Goal: Transaction & Acquisition: Purchase product/service

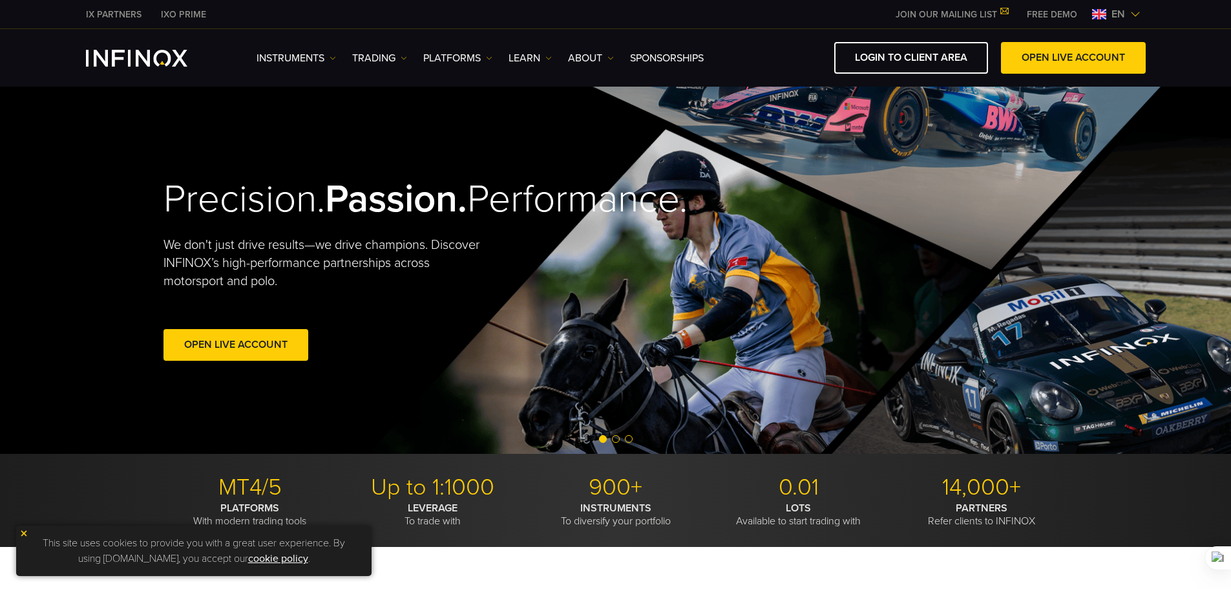
click at [1134, 12] on img at bounding box center [1136, 14] width 10 height 10
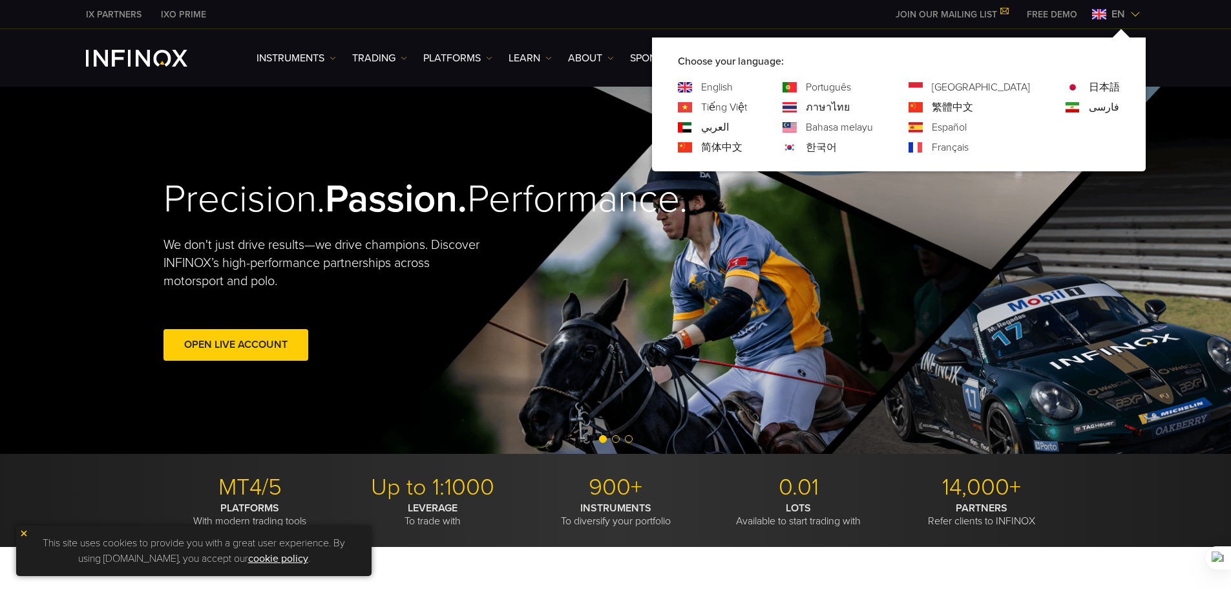
click at [1134, 12] on img at bounding box center [1136, 14] width 10 height 10
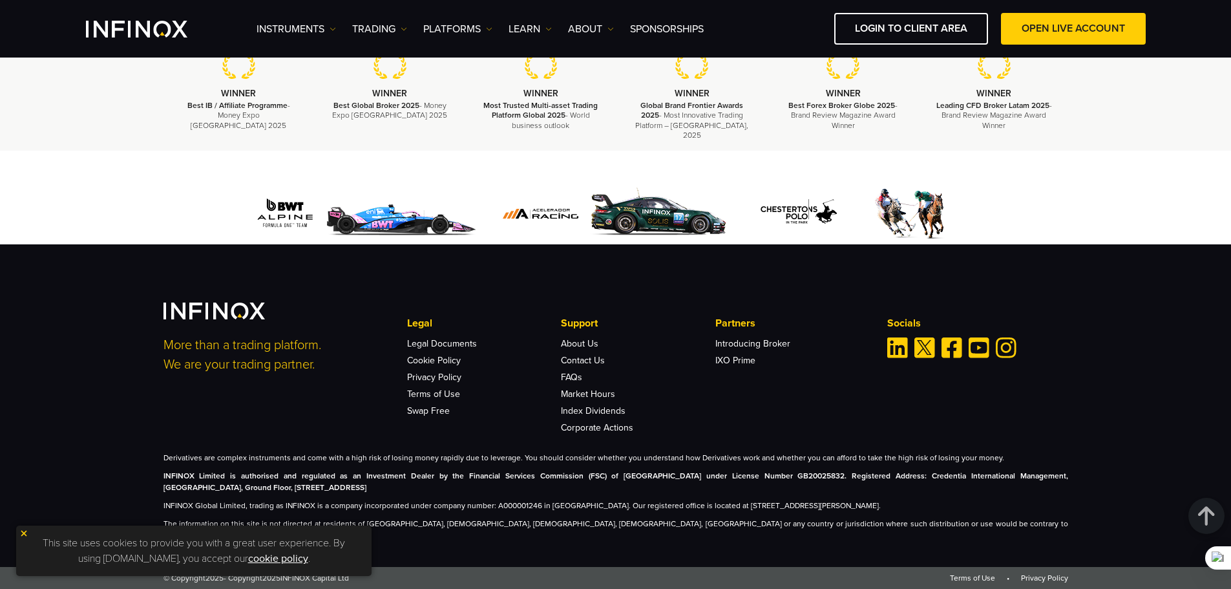
scroll to position [3826, 0]
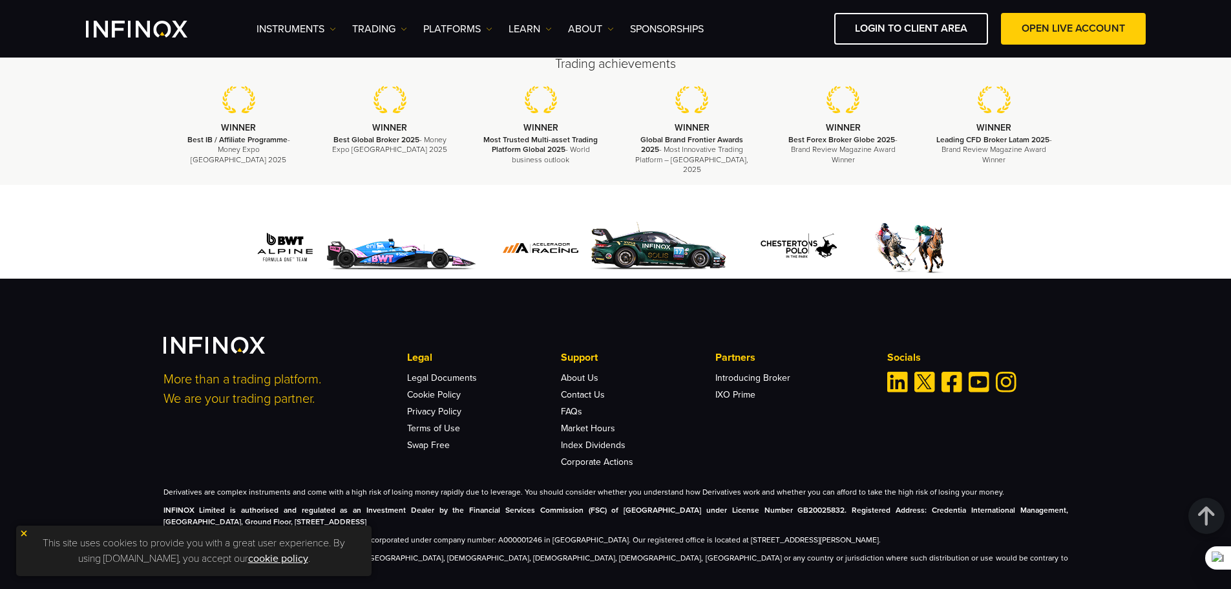
drag, startPoint x: 745, startPoint y: 105, endPoint x: 808, endPoint y: 509, distance: 408.3
click at [1043, 25] on link "OPEN LIVE ACCOUNT" at bounding box center [1073, 29] width 145 height 32
click at [883, 34] on link "LOGIN TO CLIENT AREA" at bounding box center [911, 29] width 154 height 32
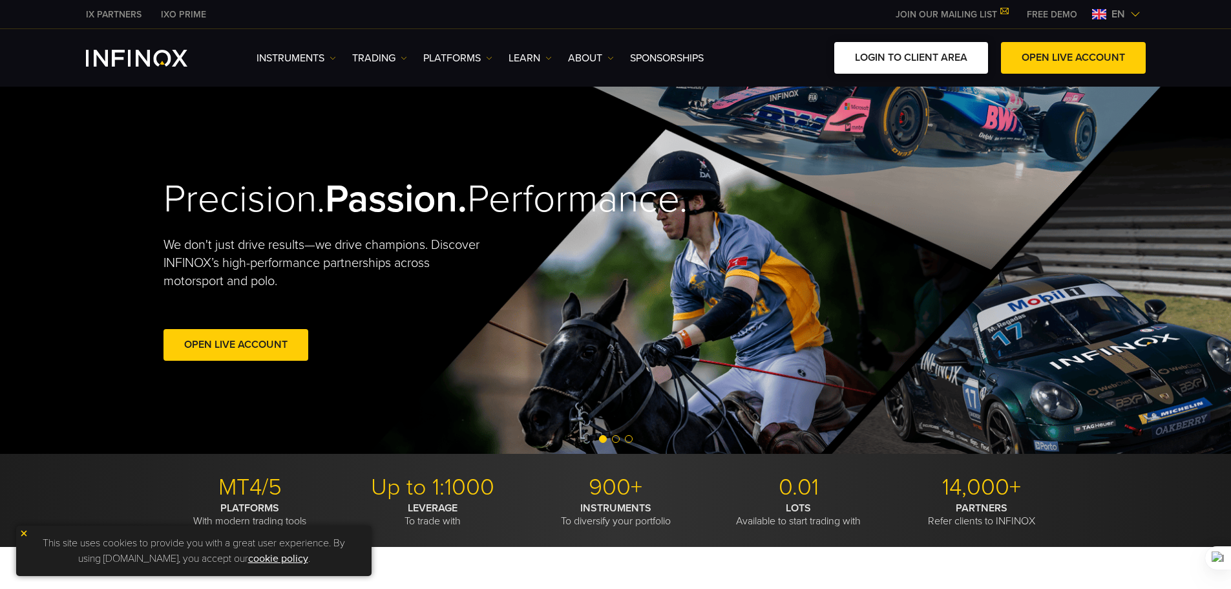
click at [902, 56] on link "LOGIN TO CLIENT AREA" at bounding box center [911, 58] width 154 height 32
